Goal: Find specific page/section: Find specific page/section

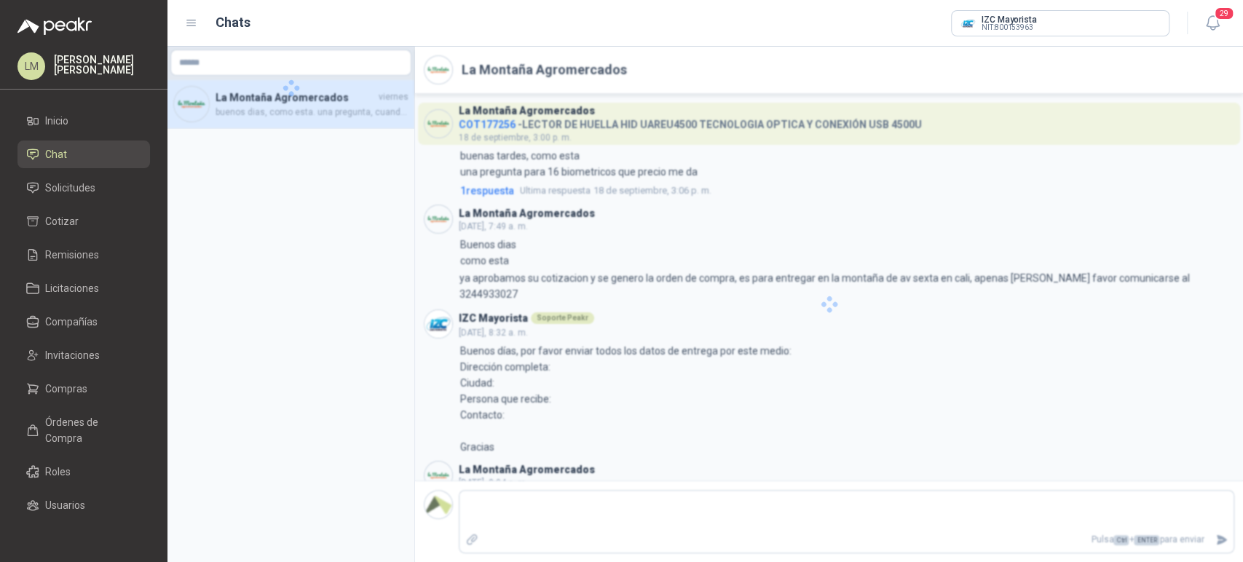
scroll to position [187, 0]
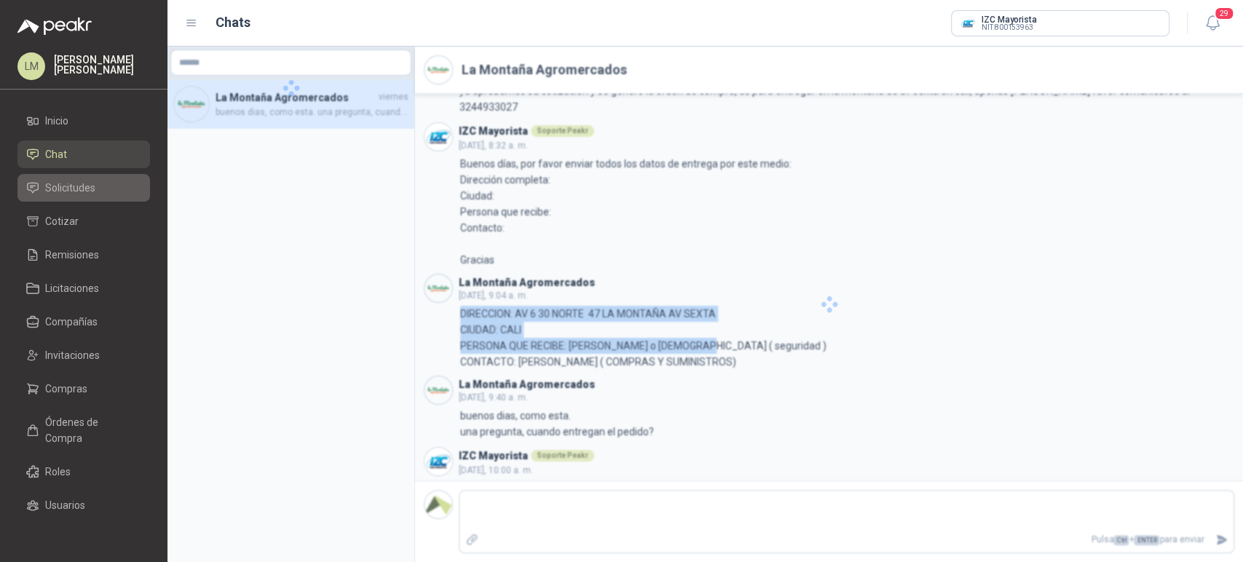
click at [64, 197] on link "Solicitudes" at bounding box center [83, 188] width 133 height 28
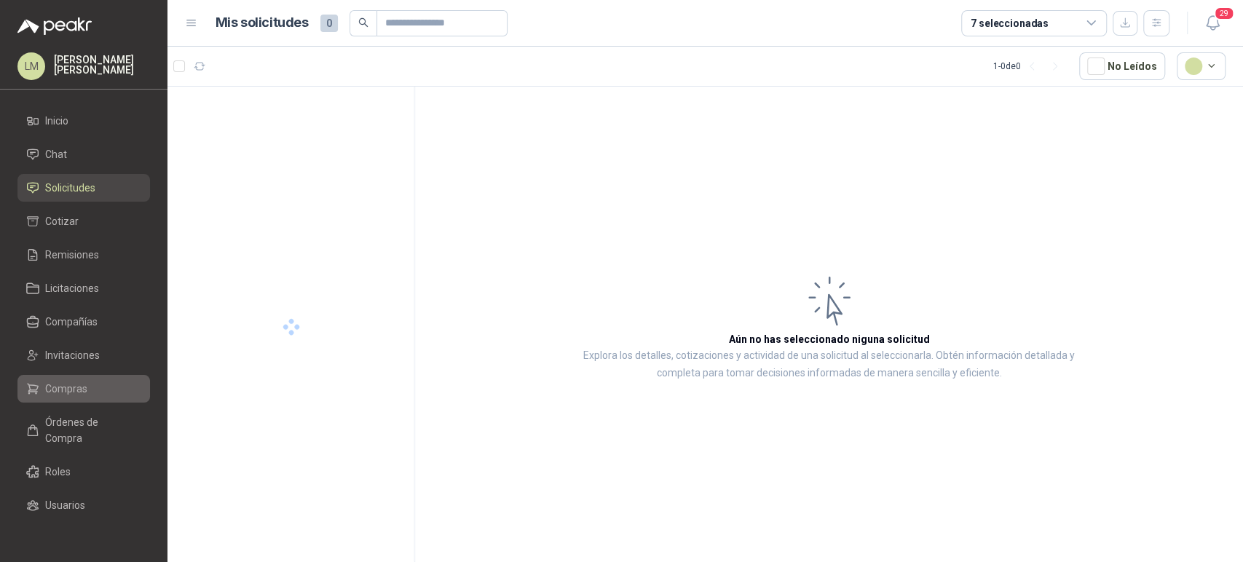
click at [58, 385] on span "Compras" at bounding box center [66, 389] width 42 height 16
